Goal: Task Accomplishment & Management: Use online tool/utility

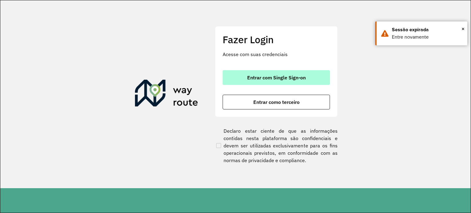
click at [252, 78] on span "Entrar com Single Sign-on" at bounding box center [276, 77] width 59 height 5
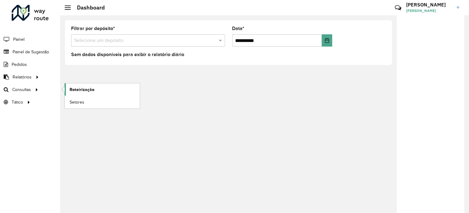
click at [78, 93] on link "Roteirização" at bounding box center [102, 89] width 75 height 12
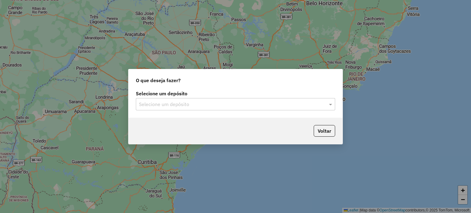
click at [168, 105] on input "text" at bounding box center [229, 104] width 181 height 7
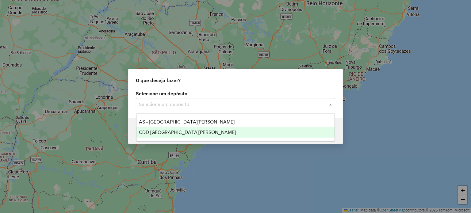
click at [170, 130] on span "CDD [GEOGRAPHIC_DATA][PERSON_NAME]" at bounding box center [187, 132] width 97 height 5
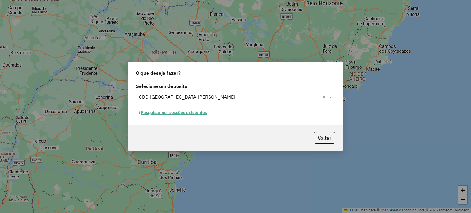
click at [171, 114] on button "Pesquisar por sessões existentes" at bounding box center [173, 112] width 74 height 9
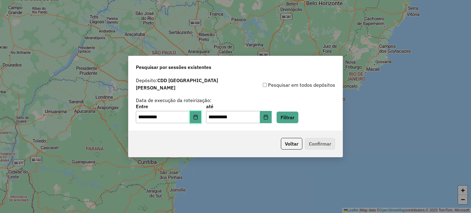
click at [198, 115] on icon "Choose Date" at bounding box center [195, 117] width 5 height 5
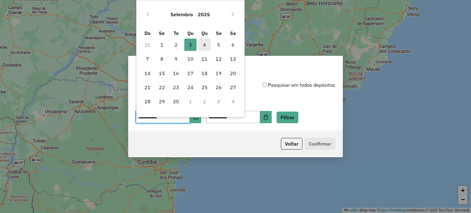
click at [205, 46] on span "4" at bounding box center [204, 45] width 12 height 12
type input "**********"
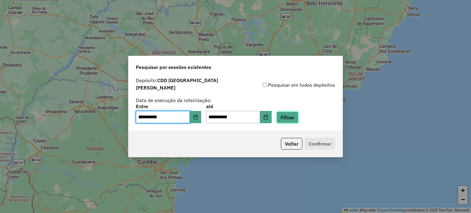
click at [292, 116] on button "Filtrar" at bounding box center [287, 118] width 22 height 12
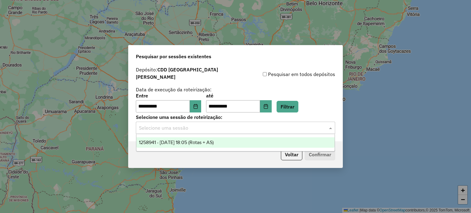
click at [192, 127] on input "text" at bounding box center [229, 127] width 181 height 7
click at [188, 143] on span "1258941 - 04/09/2025 18:05 (Rotas + AS)" at bounding box center [176, 142] width 75 height 5
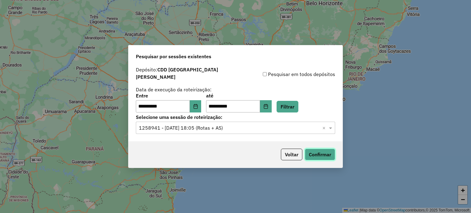
click at [320, 151] on button "Confirmar" at bounding box center [320, 155] width 30 height 12
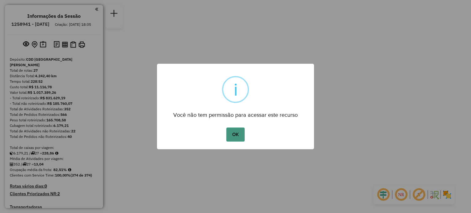
click at [230, 131] on button "OK" at bounding box center [235, 134] width 18 height 14
